Goal: Check status: Check status

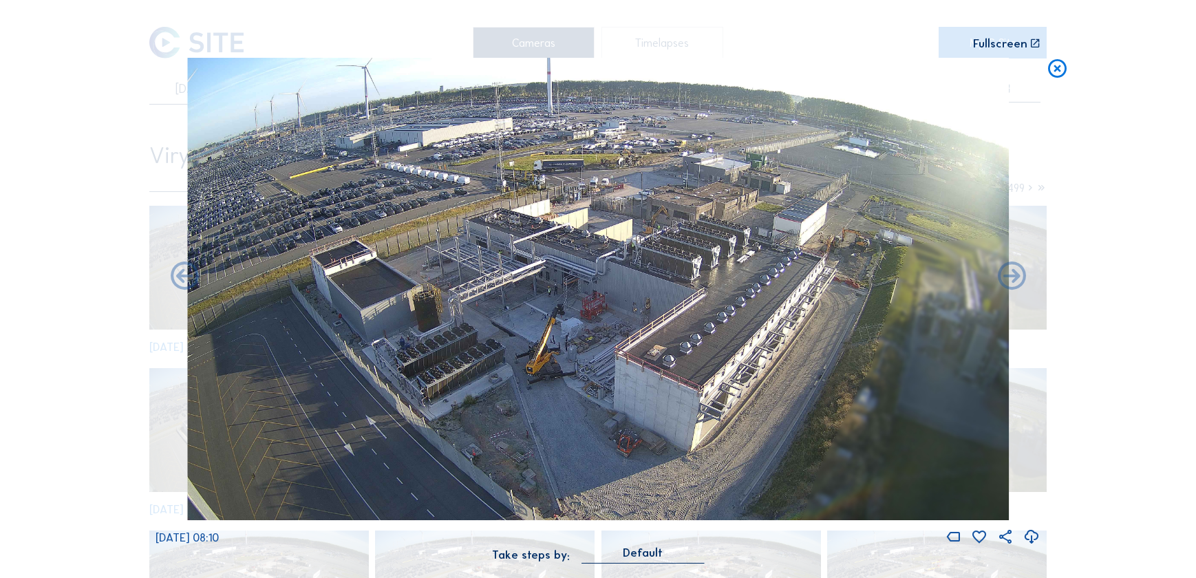
scroll to position [2260, 0]
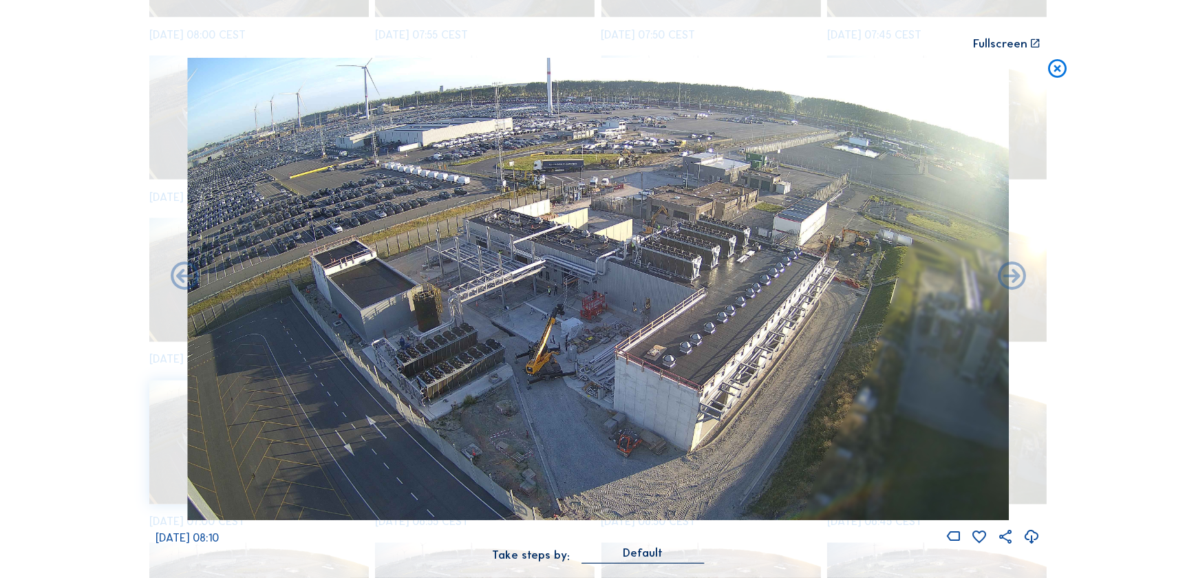
click at [1063, 65] on icon at bounding box center [1057, 69] width 23 height 23
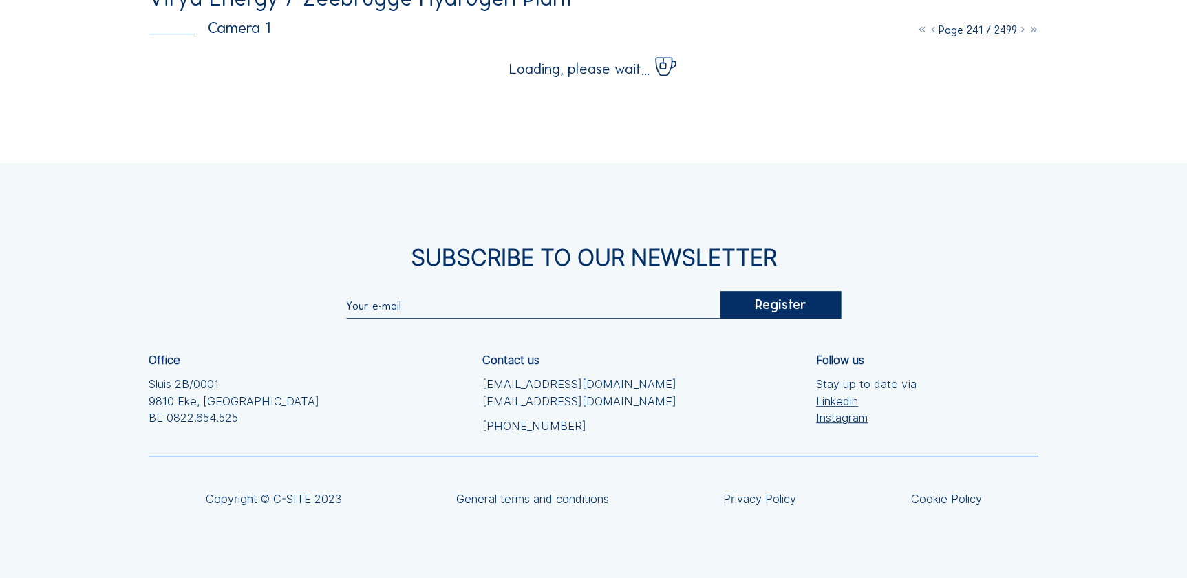
scroll to position [0, 0]
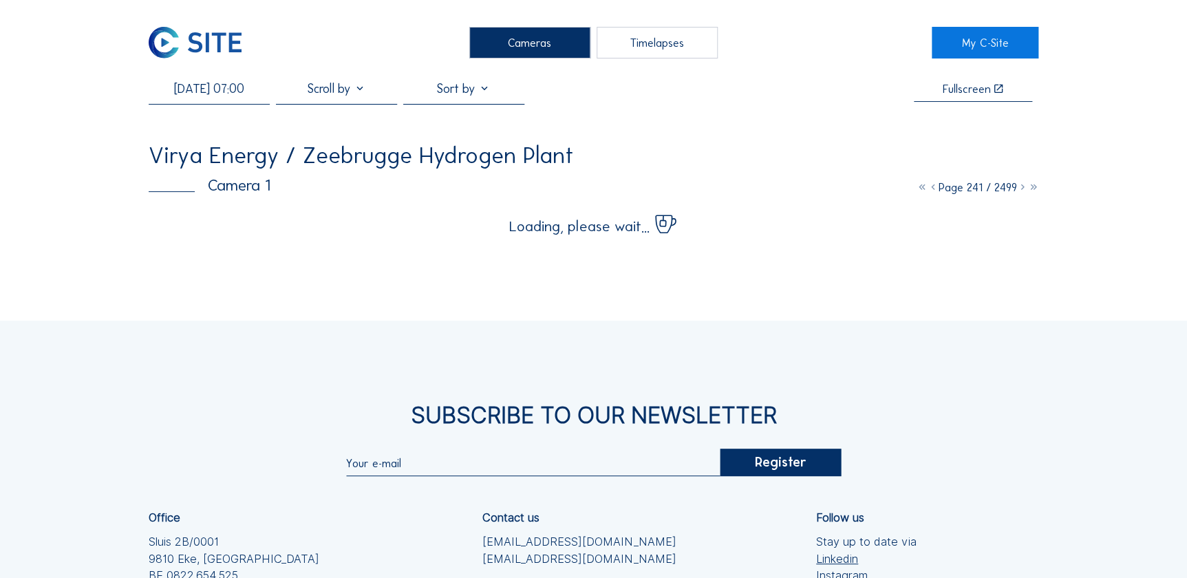
click at [199, 87] on input "[DATE] 07:00" at bounding box center [209, 88] width 121 height 15
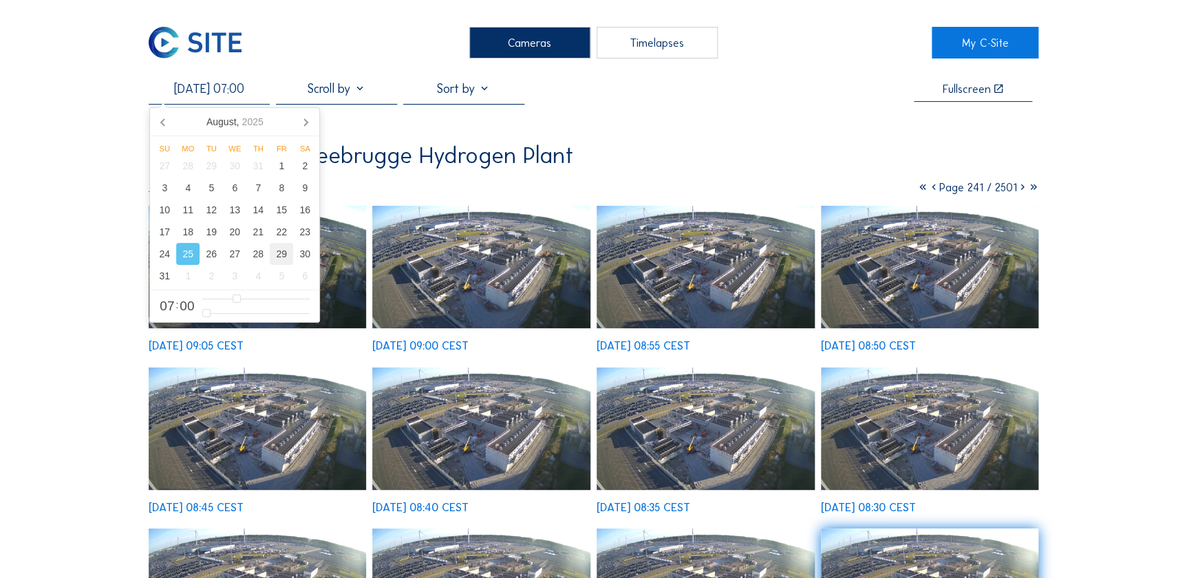
click at [277, 255] on div "29" at bounding box center [281, 254] width 23 height 22
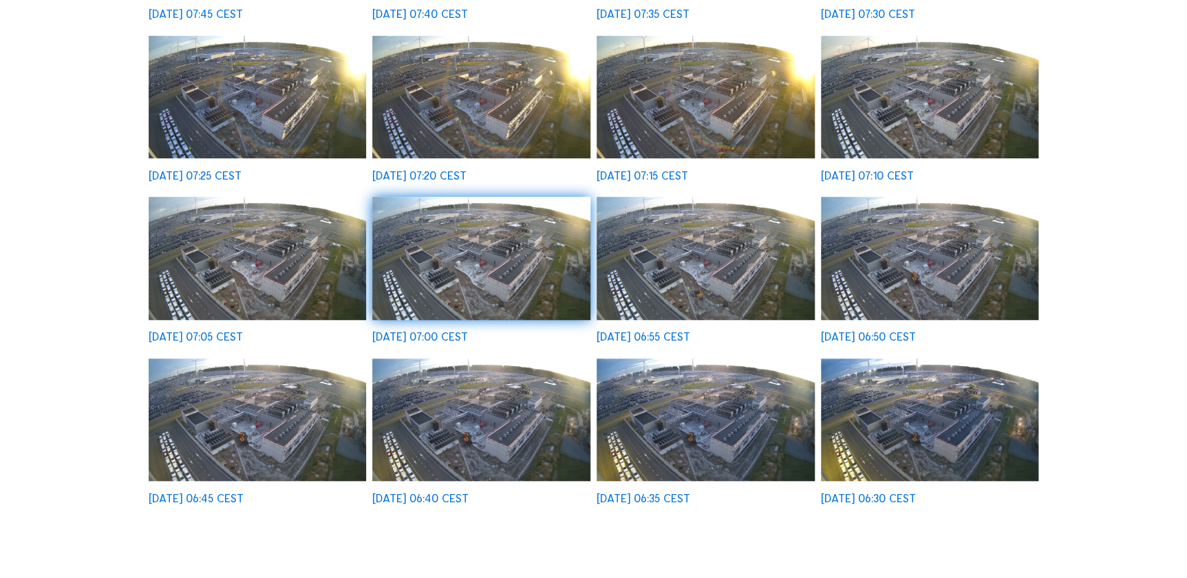
scroll to position [375, 0]
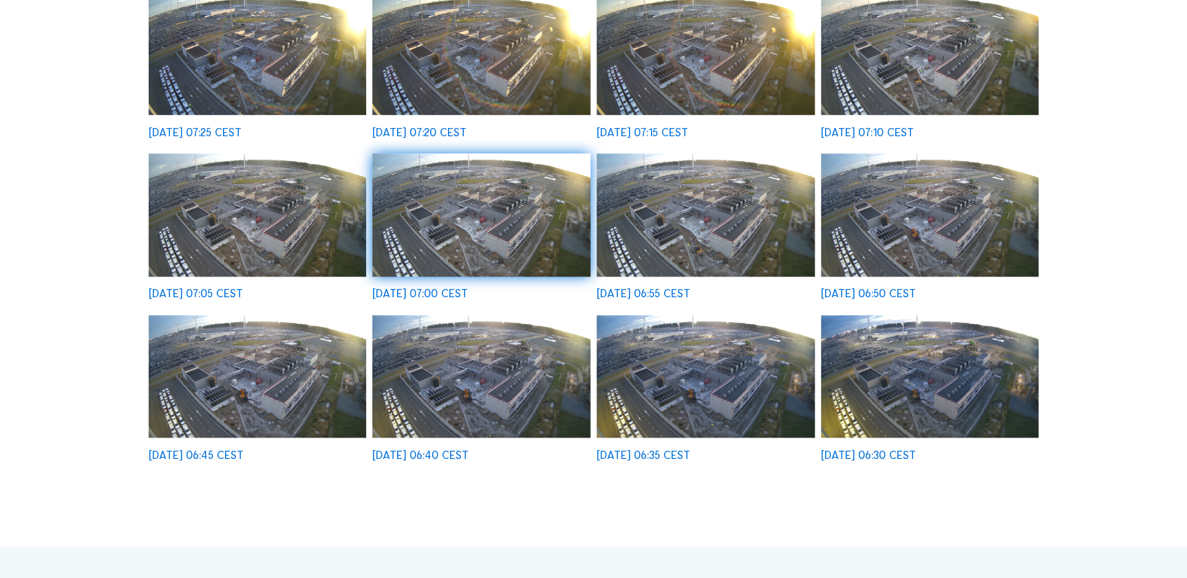
click at [722, 390] on img at bounding box center [705, 376] width 218 height 122
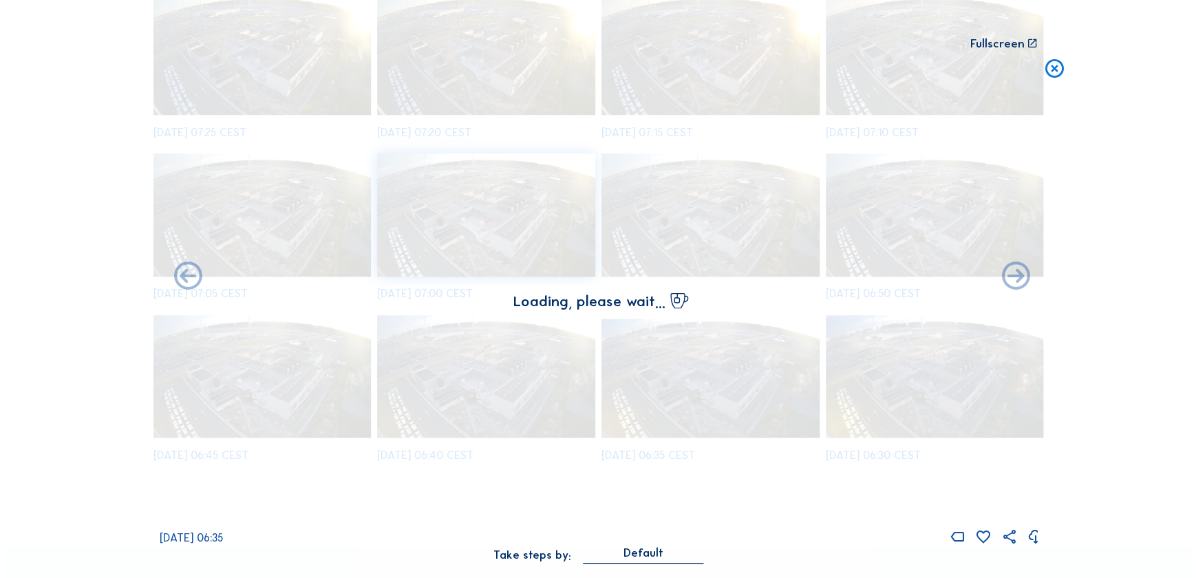
scroll to position [376, 0]
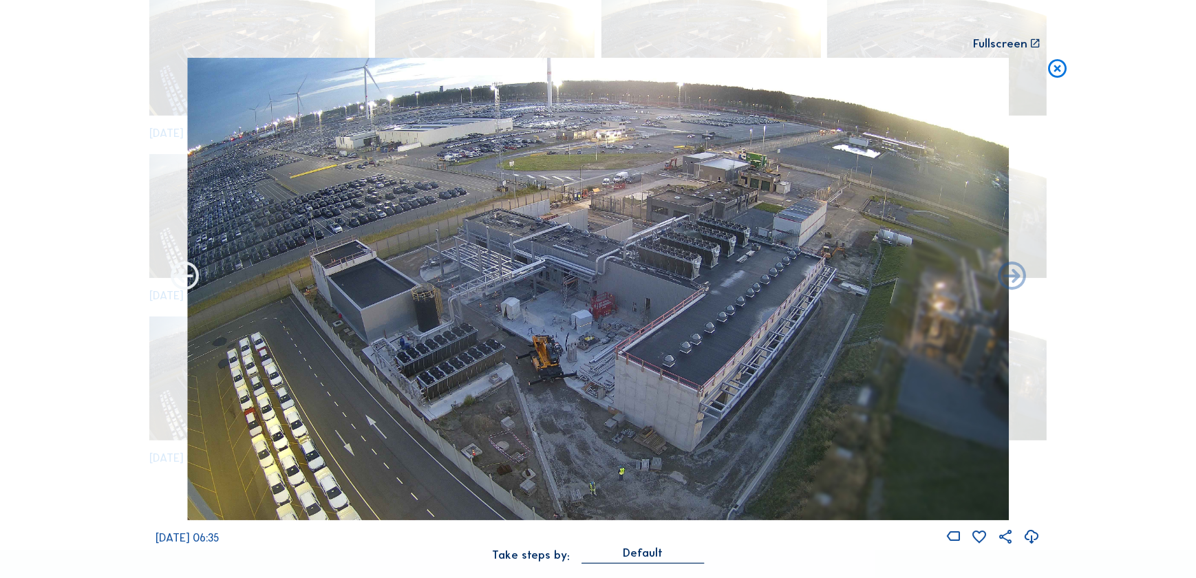
click at [186, 274] on icon at bounding box center [185, 277] width 34 height 34
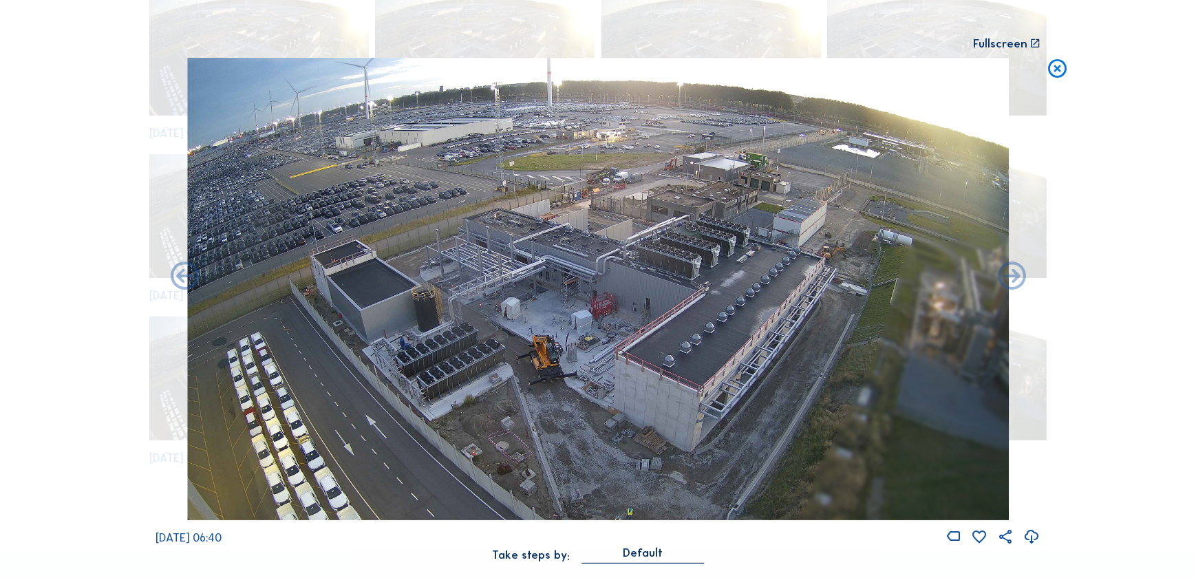
click at [186, 274] on icon at bounding box center [185, 277] width 34 height 34
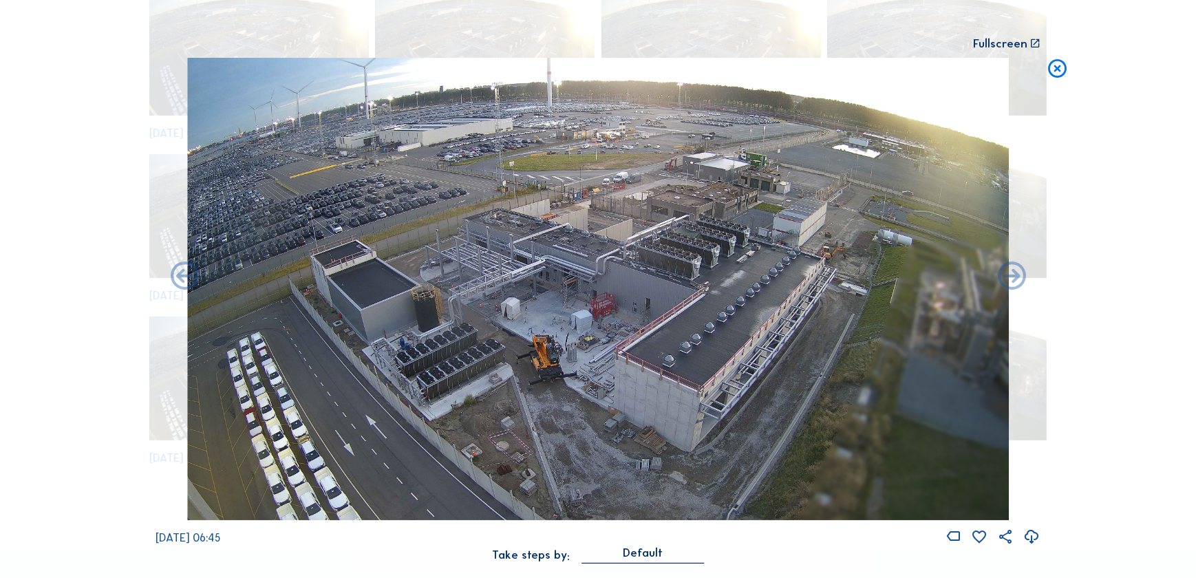
click at [186, 274] on icon at bounding box center [185, 277] width 34 height 34
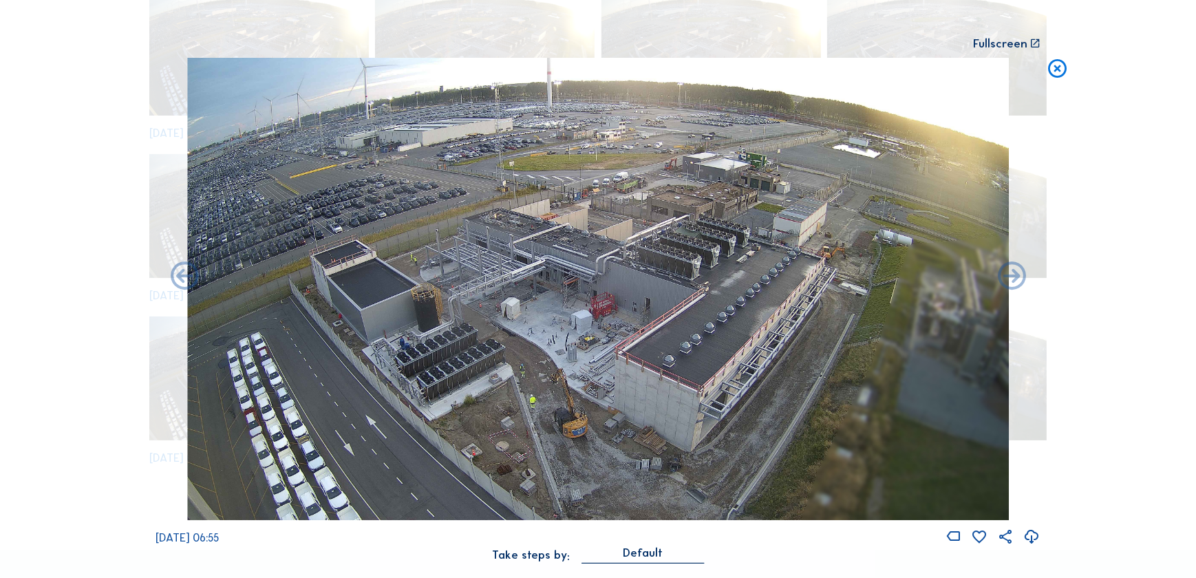
click at [186, 274] on icon at bounding box center [185, 277] width 34 height 34
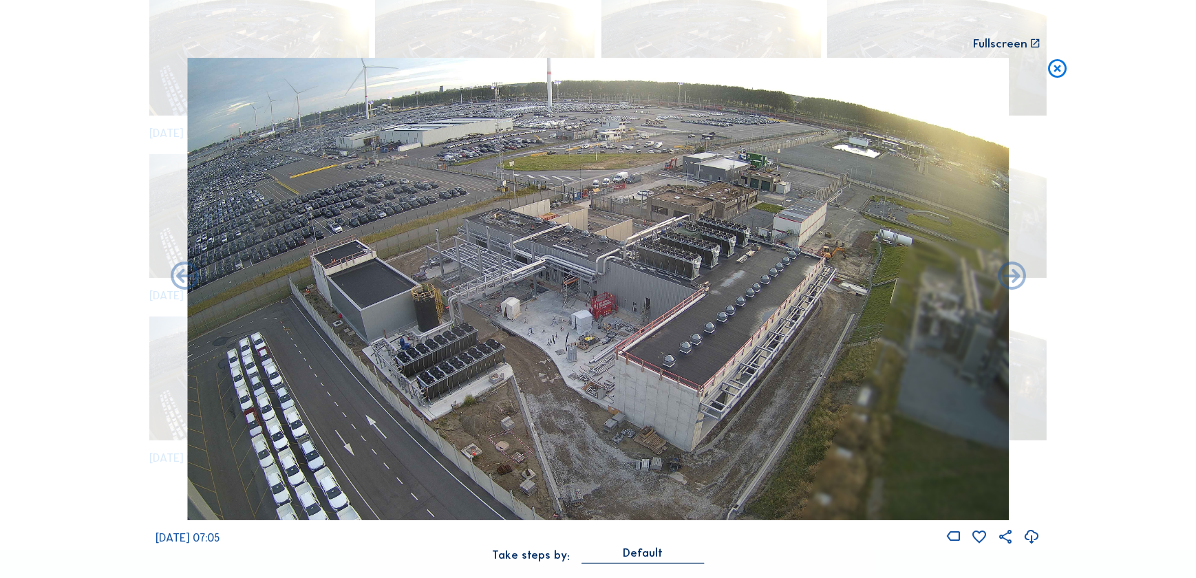
click at [186, 274] on icon at bounding box center [185, 277] width 34 height 34
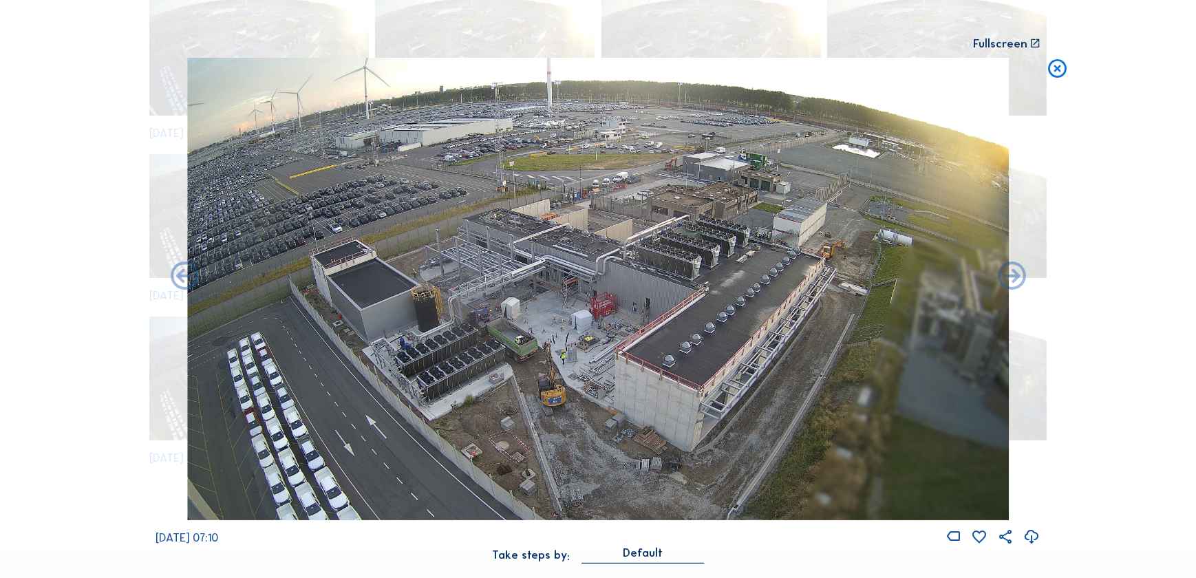
click at [186, 274] on icon at bounding box center [185, 277] width 34 height 34
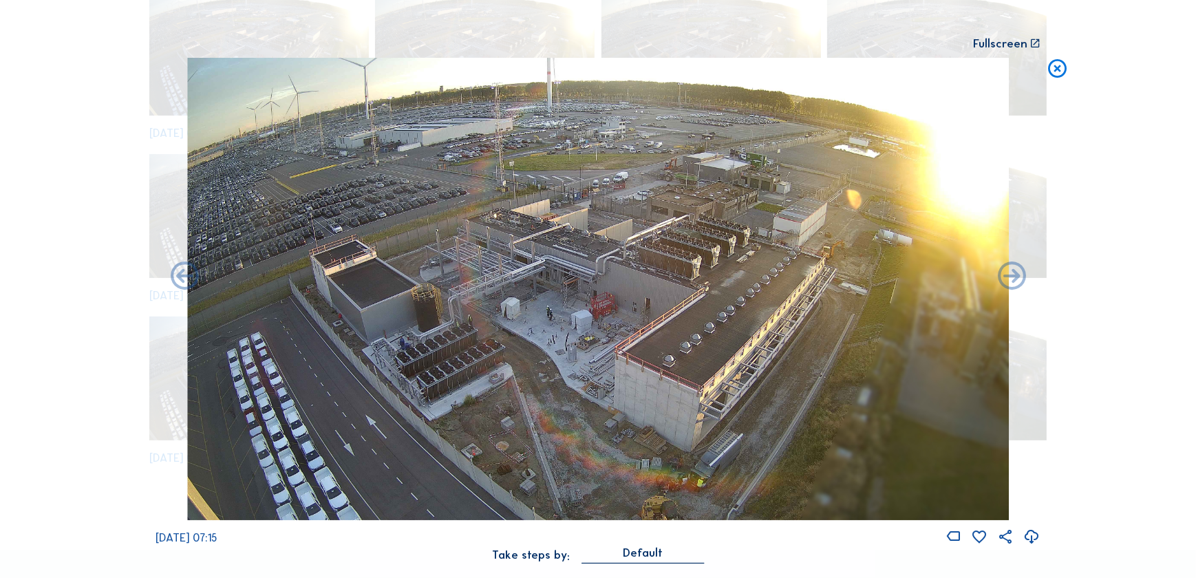
click at [186, 274] on icon at bounding box center [185, 277] width 34 height 34
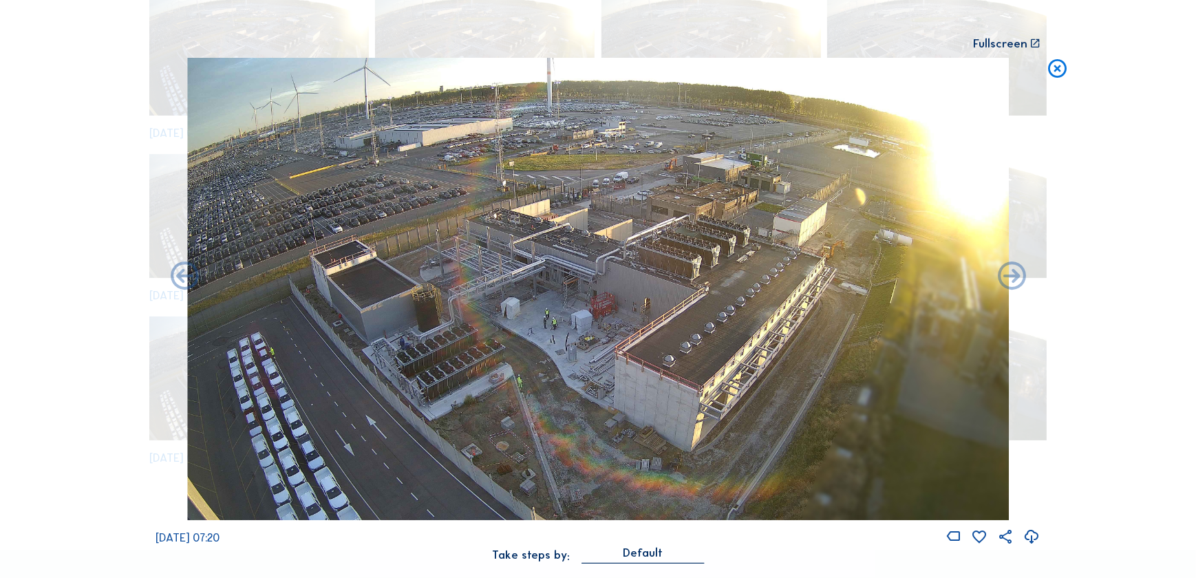
click at [186, 274] on icon at bounding box center [185, 277] width 34 height 34
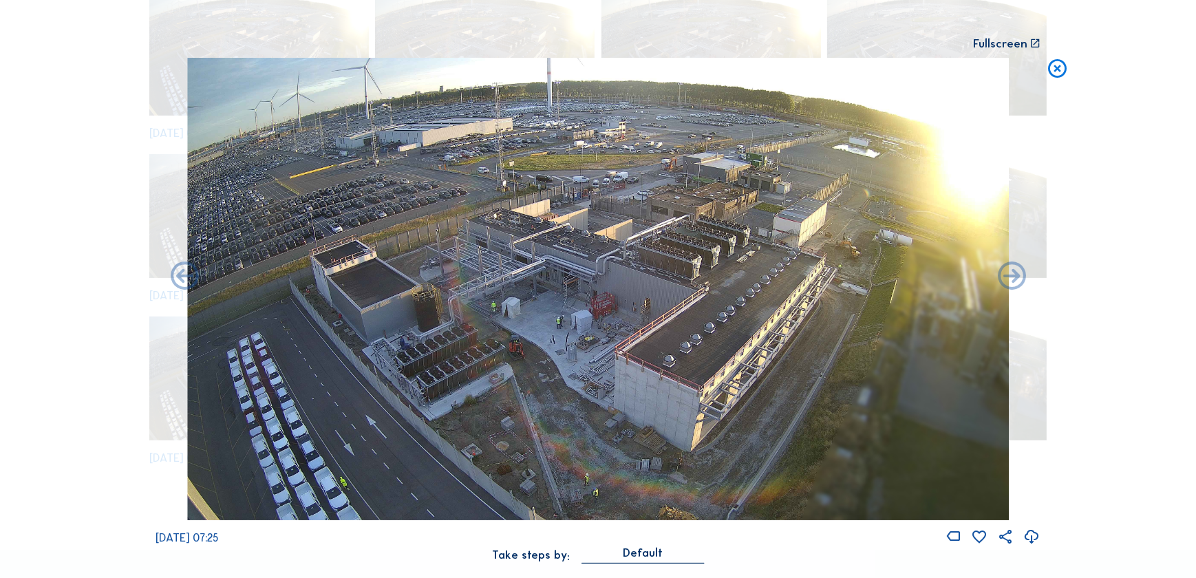
click at [186, 274] on icon at bounding box center [185, 277] width 34 height 34
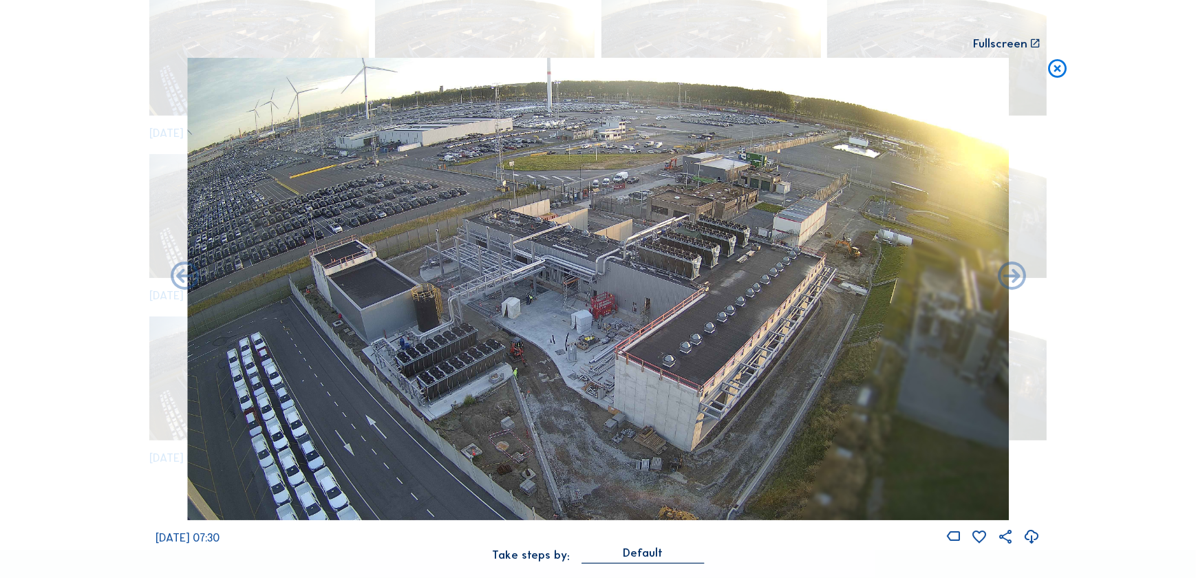
click at [186, 274] on icon at bounding box center [185, 277] width 34 height 34
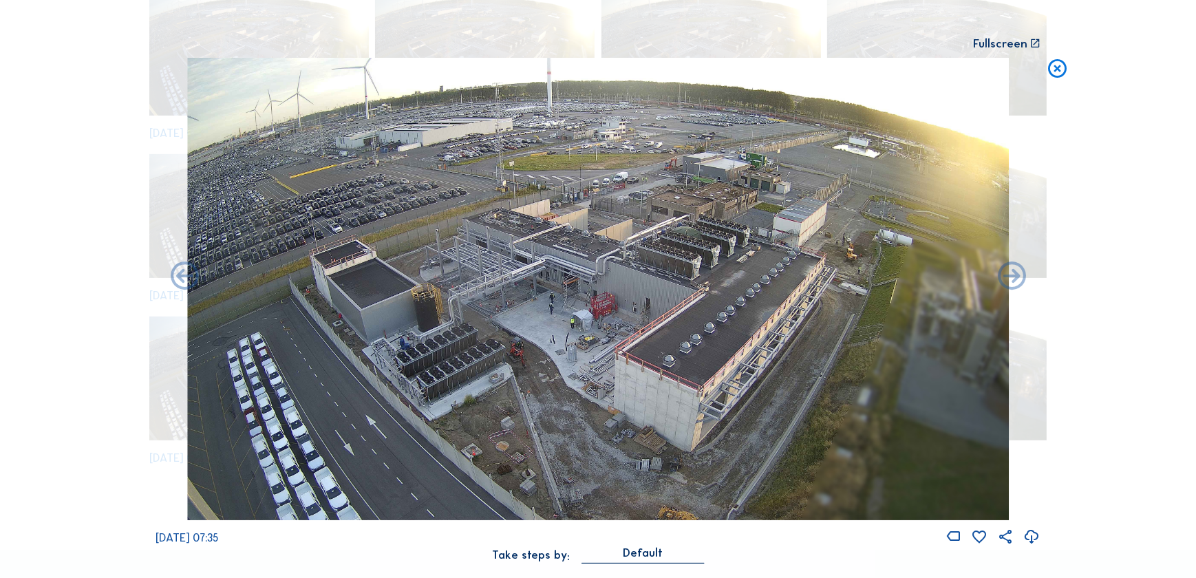
click at [186, 274] on icon at bounding box center [185, 277] width 34 height 34
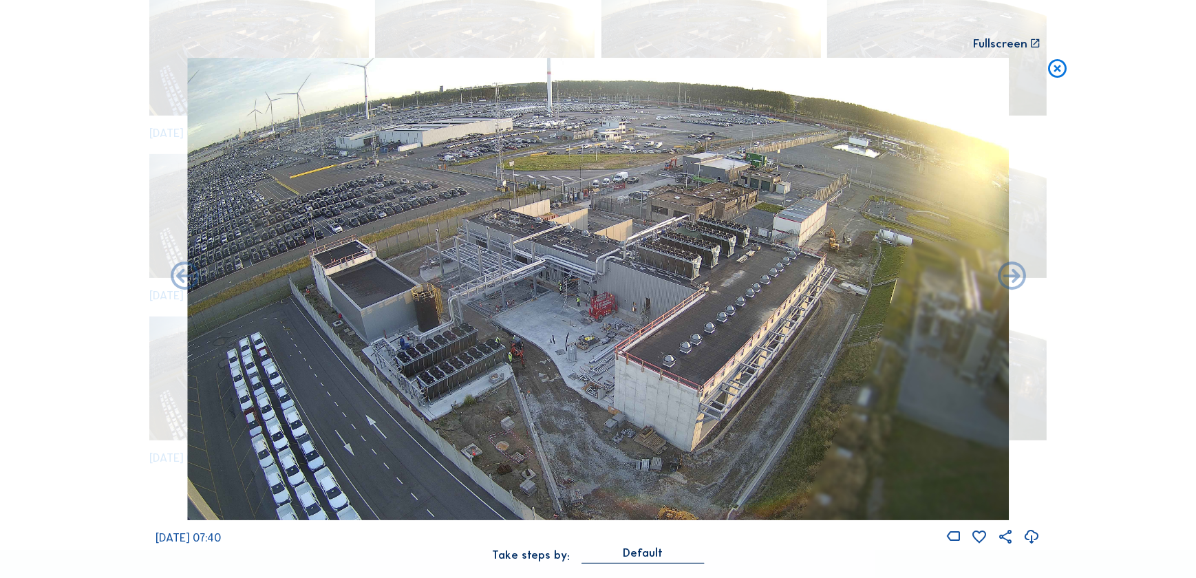
click at [186, 274] on icon at bounding box center [185, 277] width 34 height 34
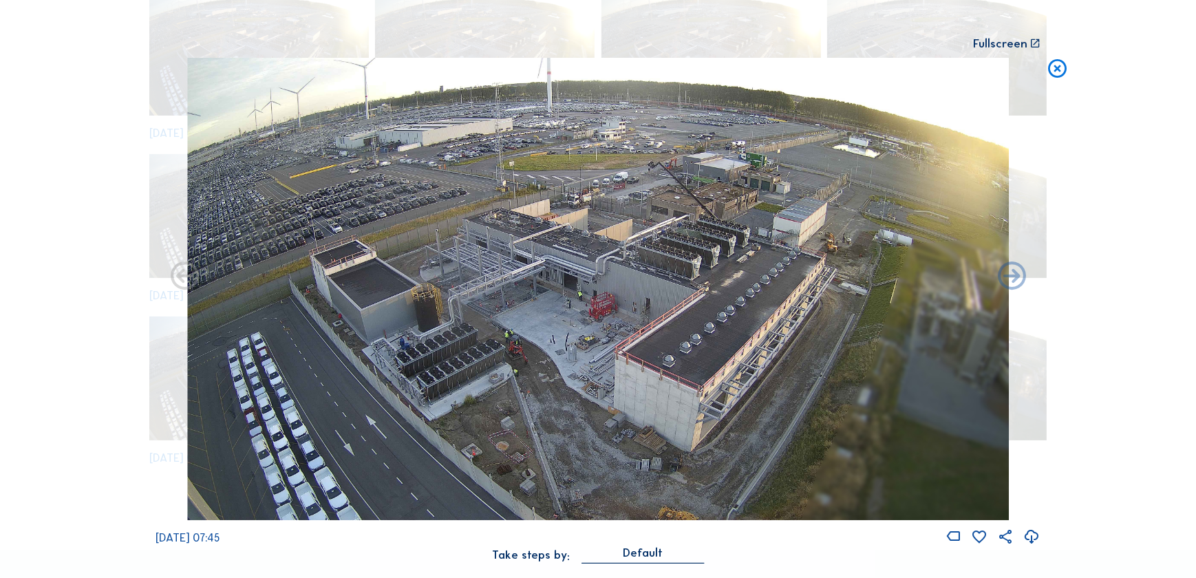
click at [186, 274] on div "Scroll to travel through time | Press 'Alt' Button + Scroll to Zoom | Click and…" at bounding box center [598, 289] width 1196 height 578
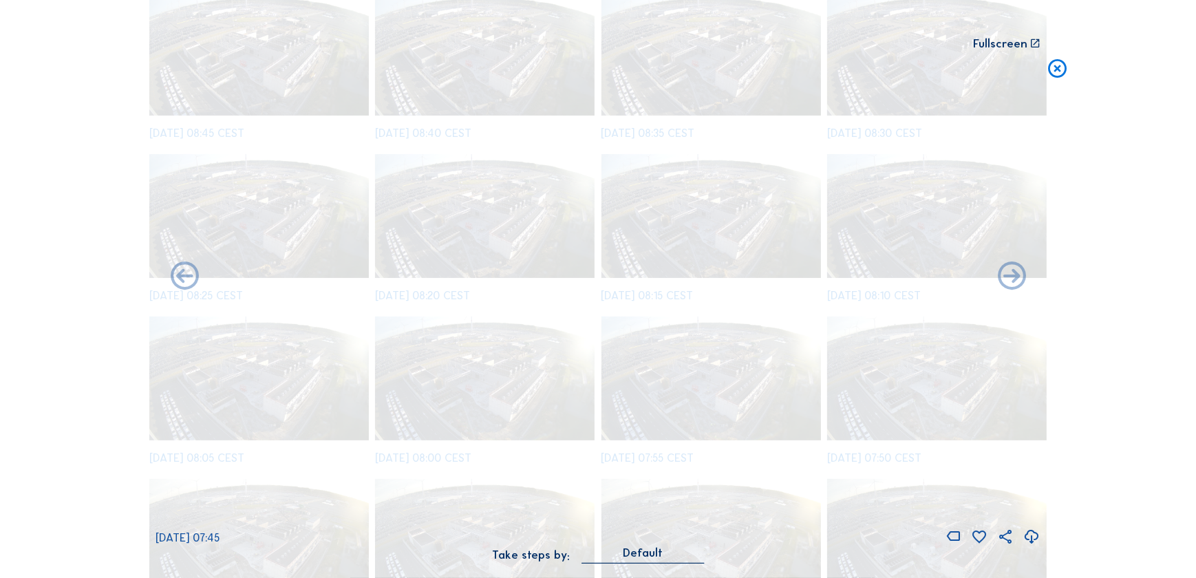
scroll to position [778, 0]
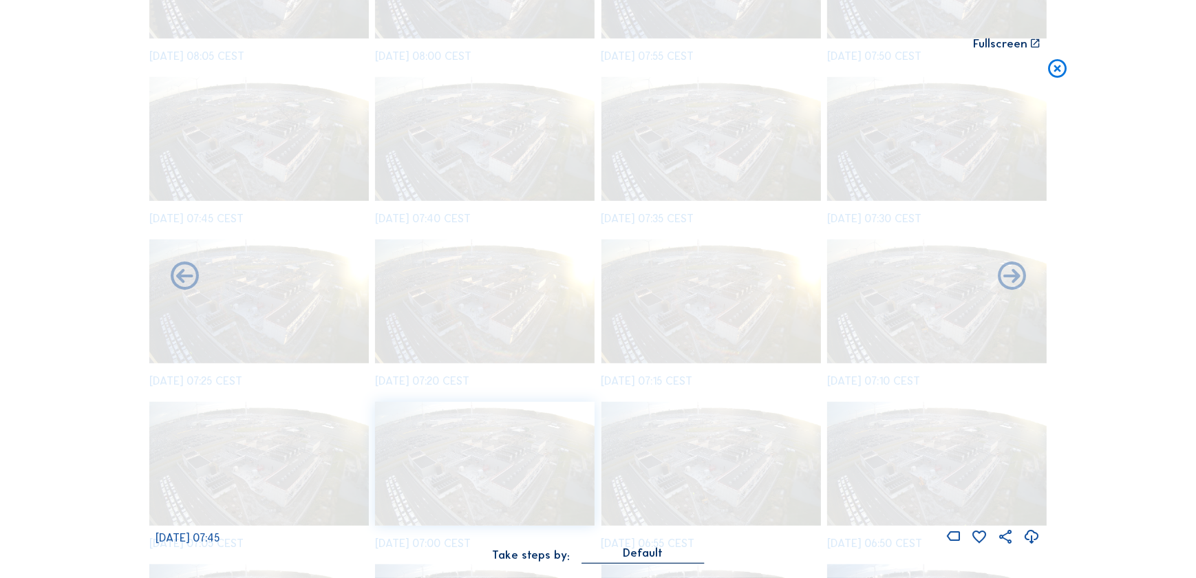
click at [186, 274] on icon at bounding box center [185, 277] width 34 height 34
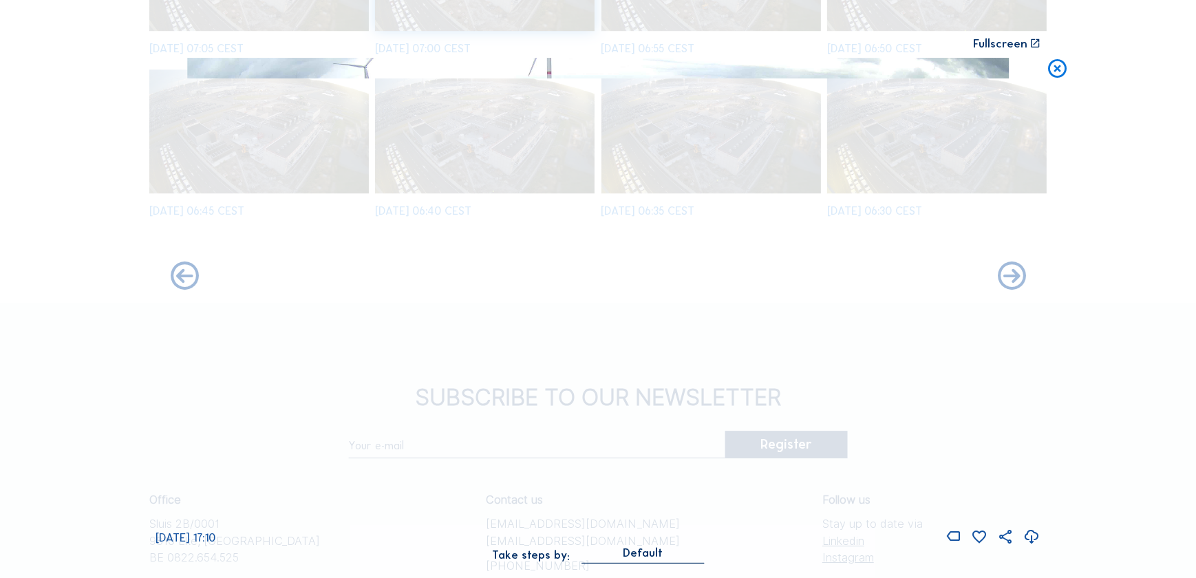
scroll to position [5571, 0]
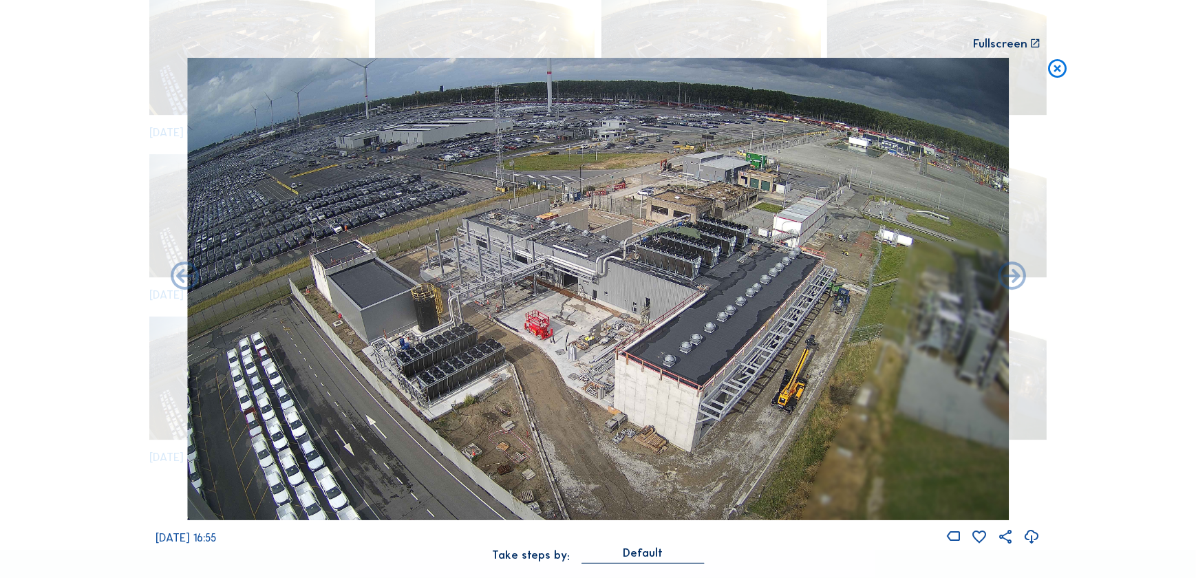
click at [1064, 68] on icon at bounding box center [1057, 69] width 23 height 23
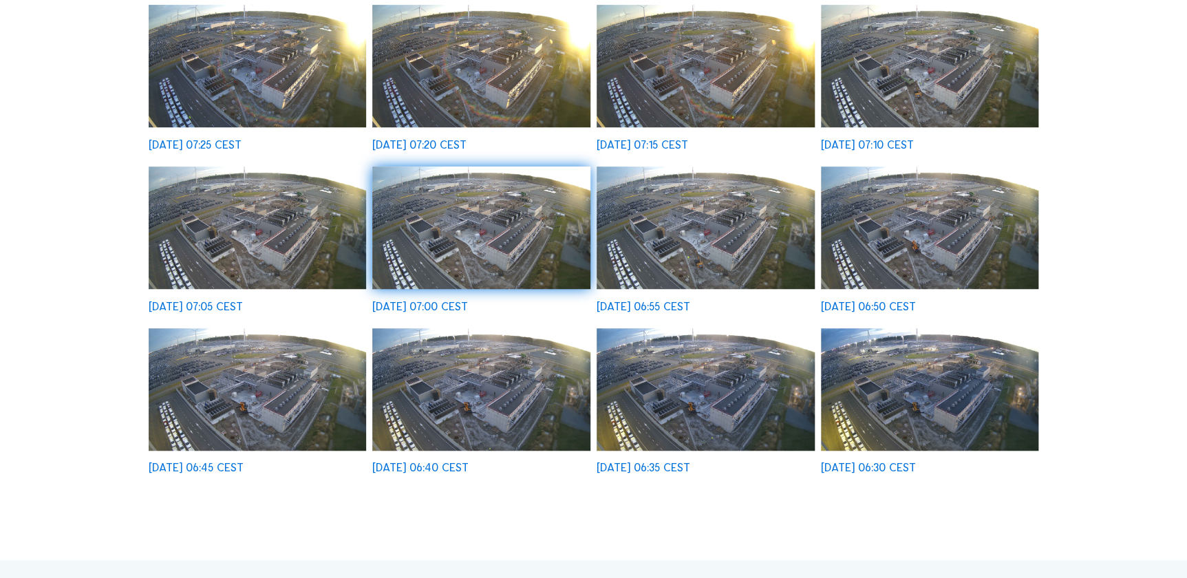
click at [922, 440] on div "[DATE] 06:30 CEST" at bounding box center [930, 400] width 218 height 145
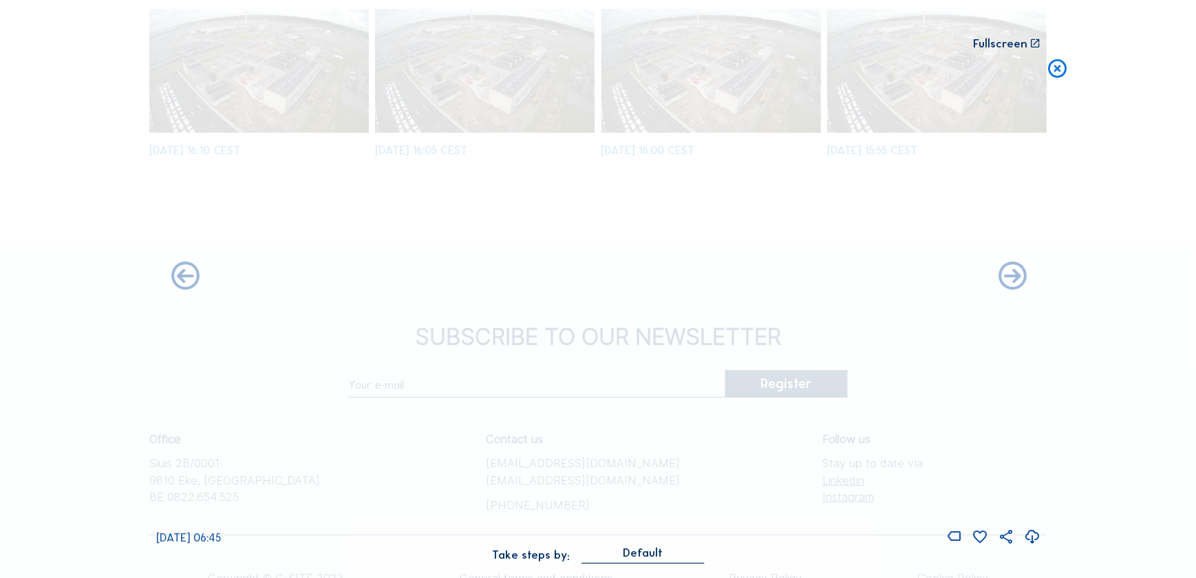
scroll to position [808, 0]
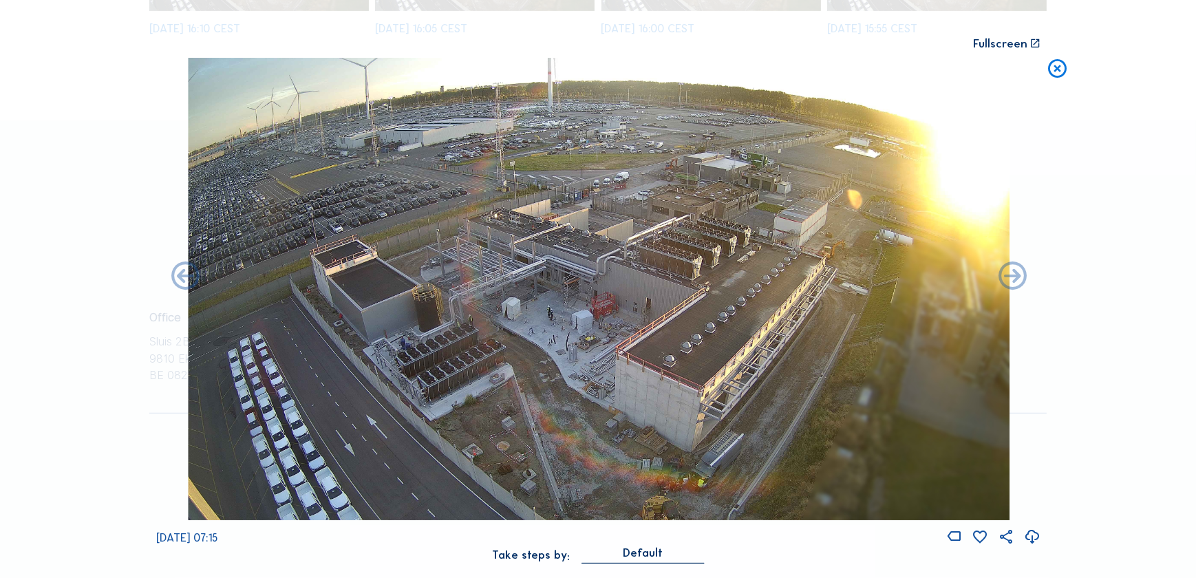
click at [1059, 71] on icon at bounding box center [1057, 69] width 23 height 23
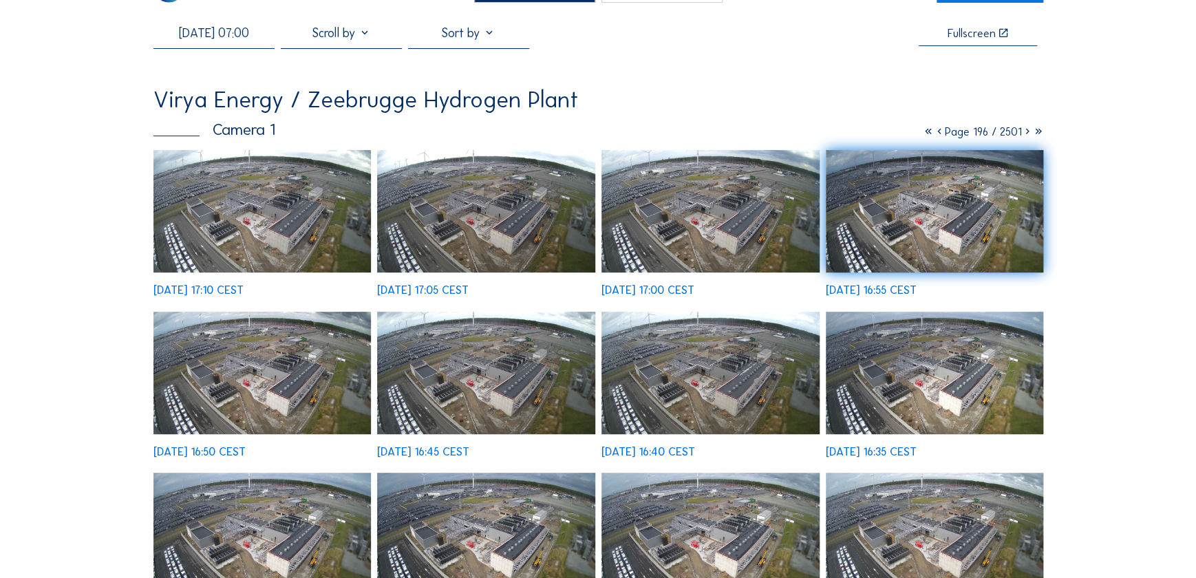
scroll to position [0, 0]
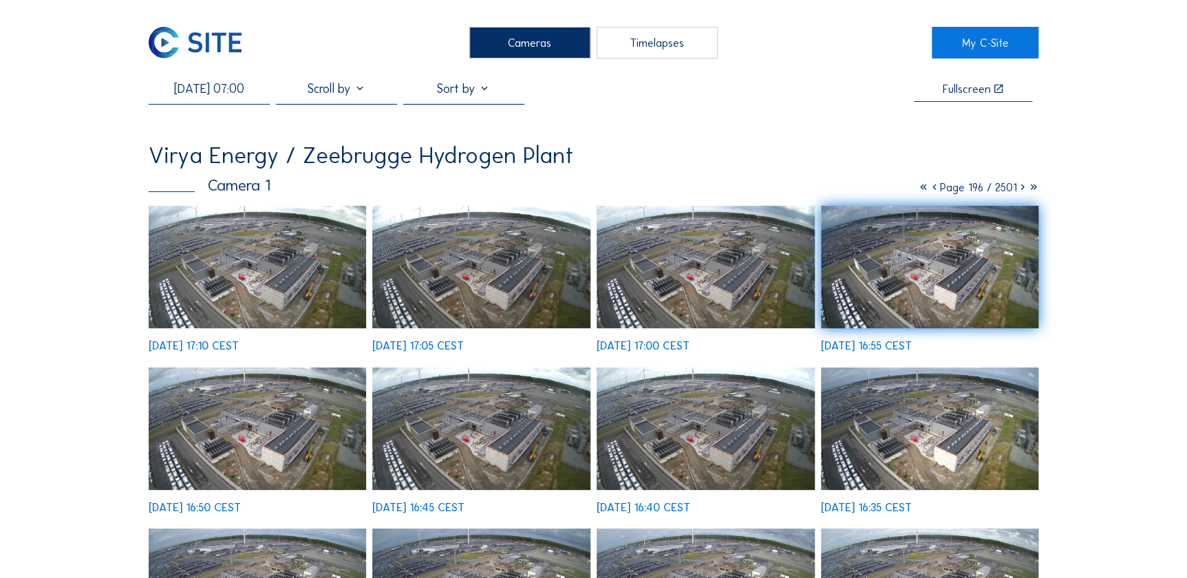
click at [217, 86] on input "[DATE] 07:00" at bounding box center [209, 88] width 121 height 15
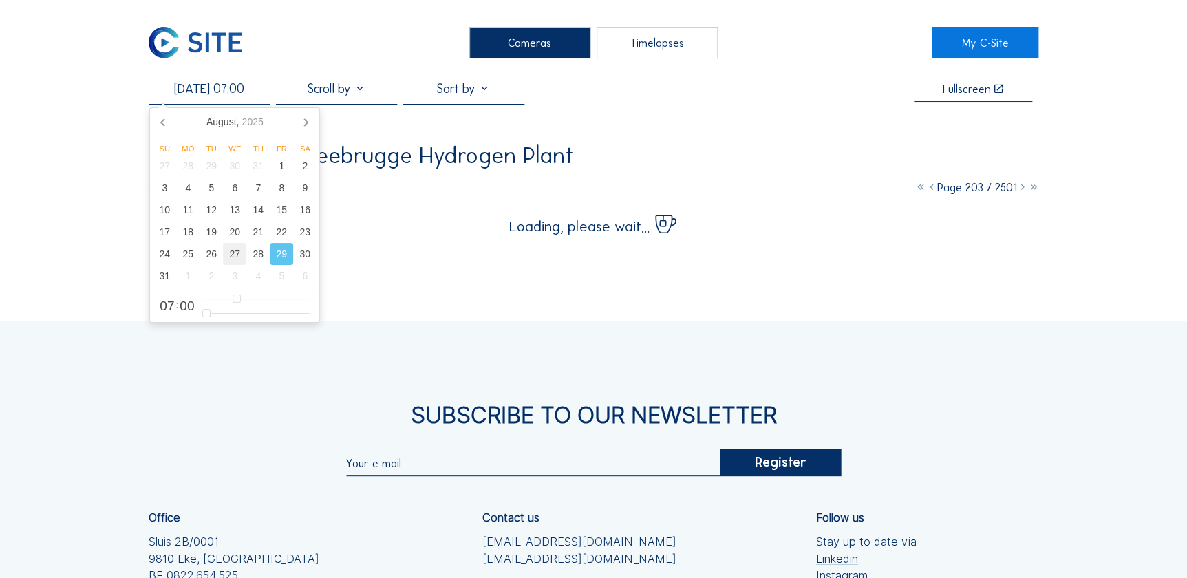
click at [234, 257] on div "27" at bounding box center [234, 254] width 23 height 22
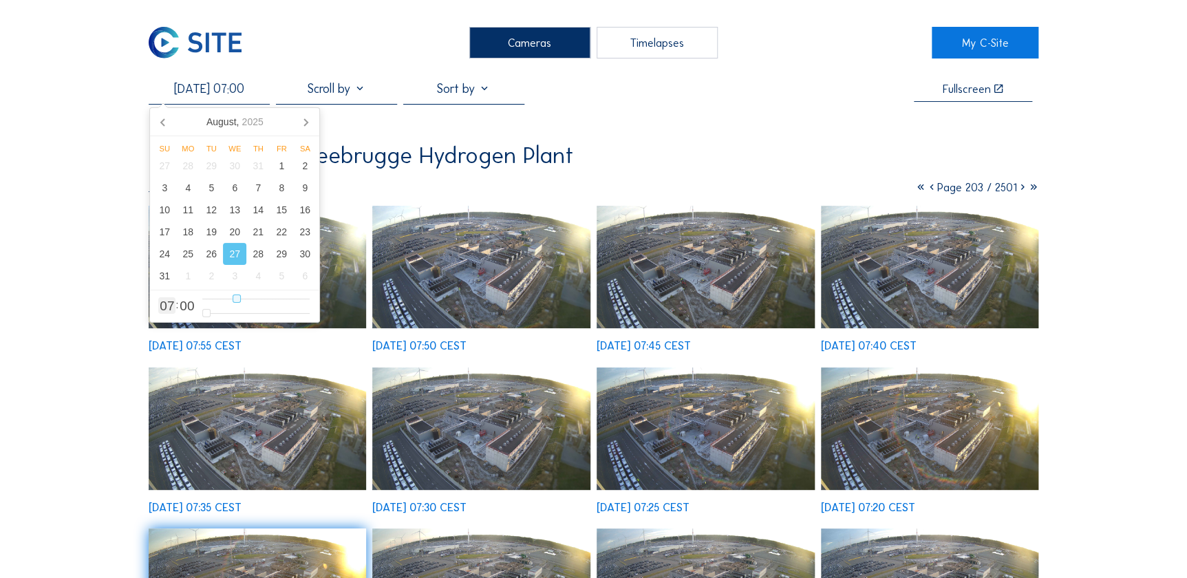
type input "[DATE] 08:00"
type input "8"
click at [241, 299] on input "range" at bounding box center [255, 299] width 107 height 12
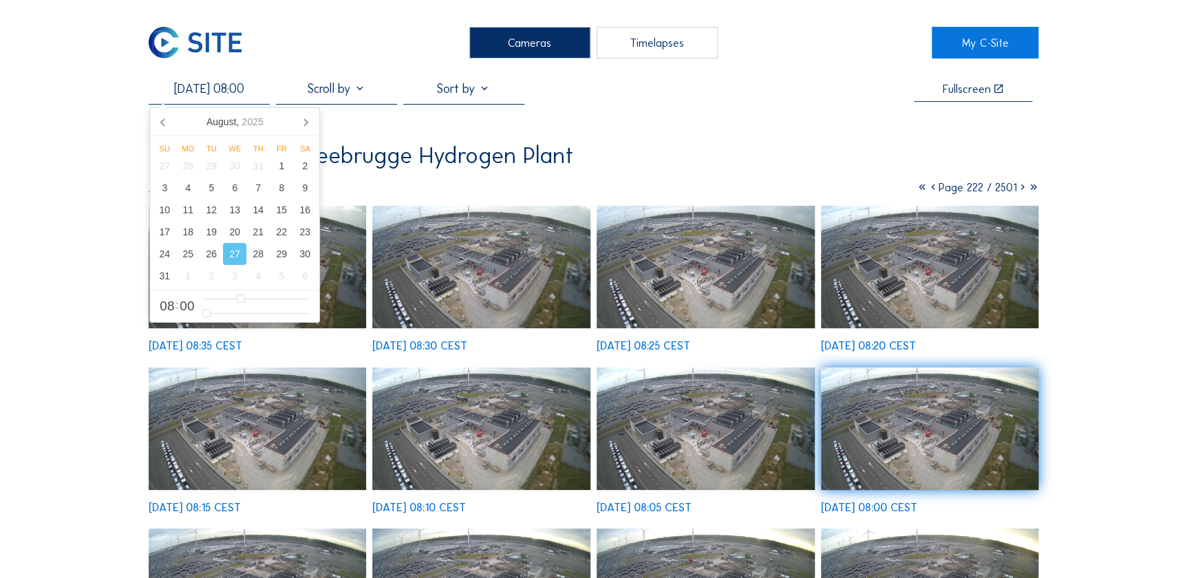
click at [509, 292] on img at bounding box center [481, 267] width 218 height 122
